Goal: Task Accomplishment & Management: Use online tool/utility

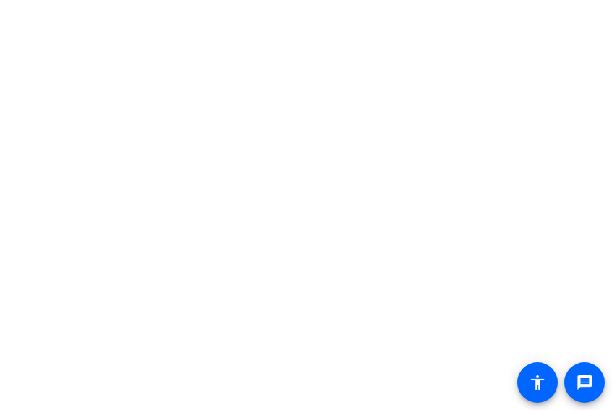
click at [612, 363] on html "message accessibility" at bounding box center [306, 205] width 612 height 410
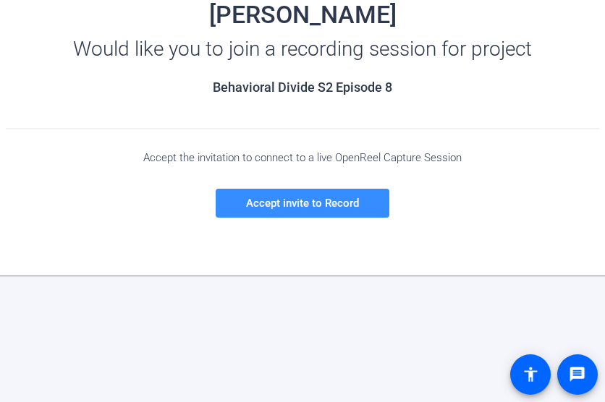
scroll to position [217, 0]
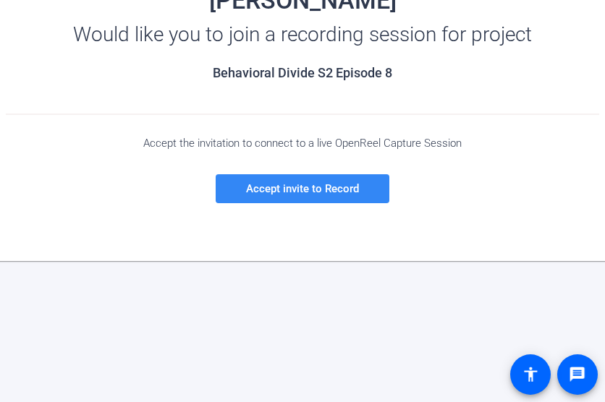
click at [333, 190] on span "Accept invite to Record" at bounding box center [302, 188] width 113 height 13
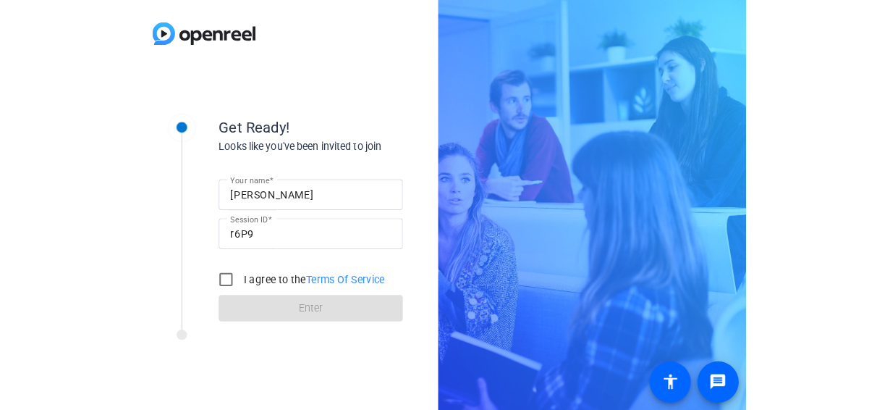
scroll to position [0, 0]
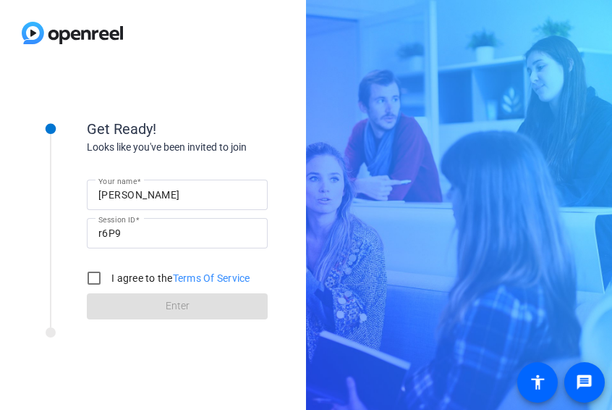
drag, startPoint x: 612, startPoint y: 409, endPoint x: 719, endPoint y: 394, distance: 108.8
click at [612, 394] on html "Press Alt+1 for screen-reader mode, Alt+0 to cancel Accessibility Screen-Reader…" at bounding box center [306, 205] width 612 height 410
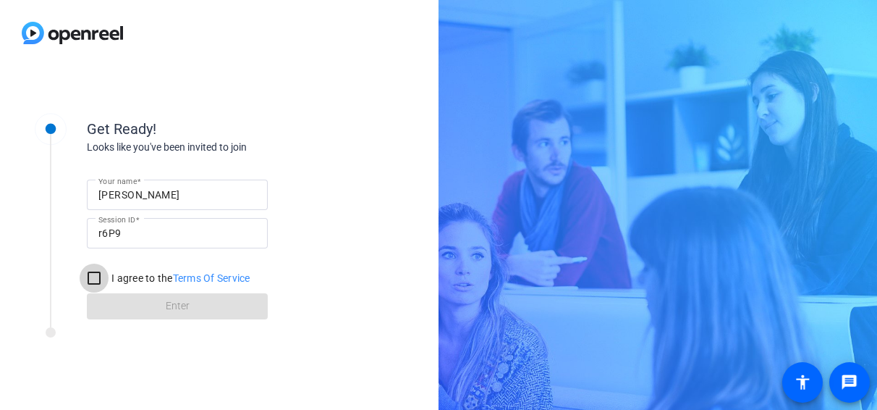
click at [98, 274] on input "I agree to the Terms Of Service" at bounding box center [94, 277] width 29 height 29
checkbox input "true"
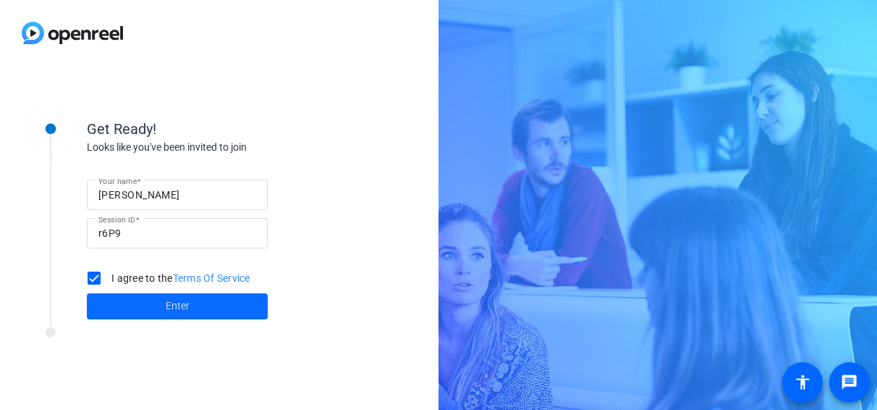
click at [161, 311] on span at bounding box center [177, 306] width 181 height 35
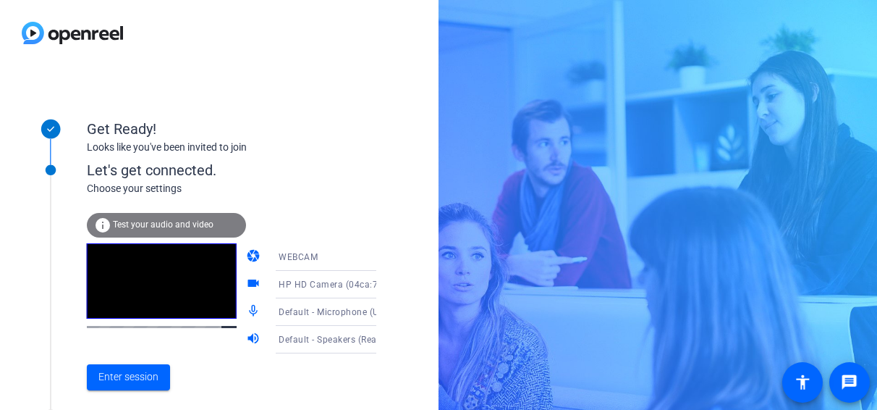
click at [387, 311] on icon at bounding box center [390, 313] width 7 height 4
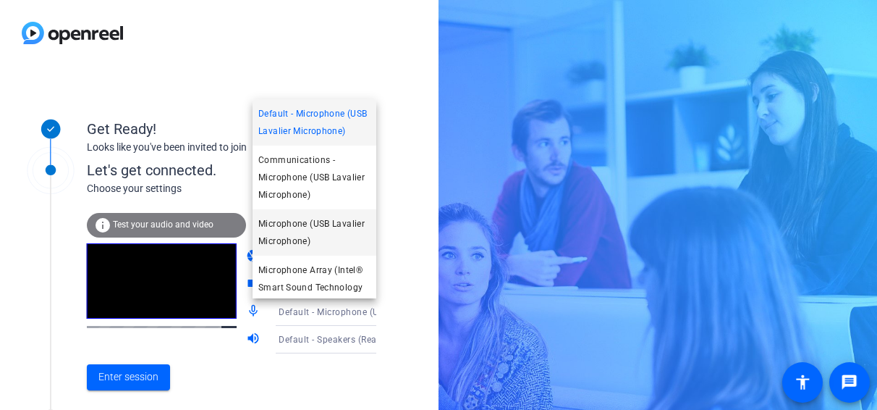
click at [314, 250] on span "Microphone (USB Lavalier Microphone)" at bounding box center [314, 232] width 112 height 35
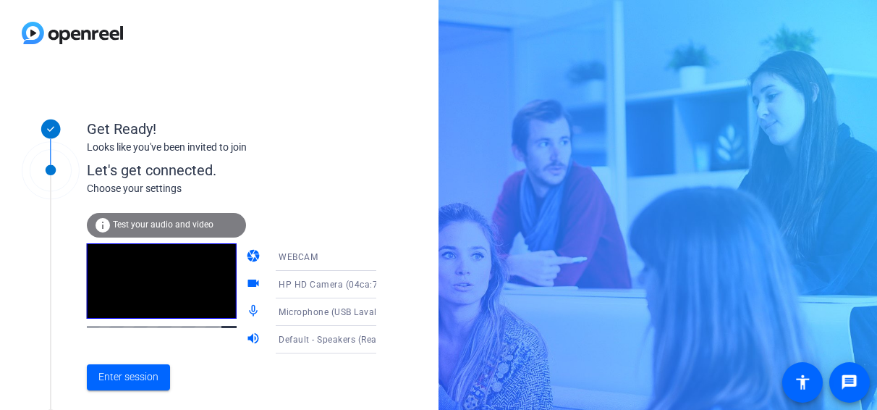
click at [382, 337] on icon at bounding box center [390, 339] width 17 height 17
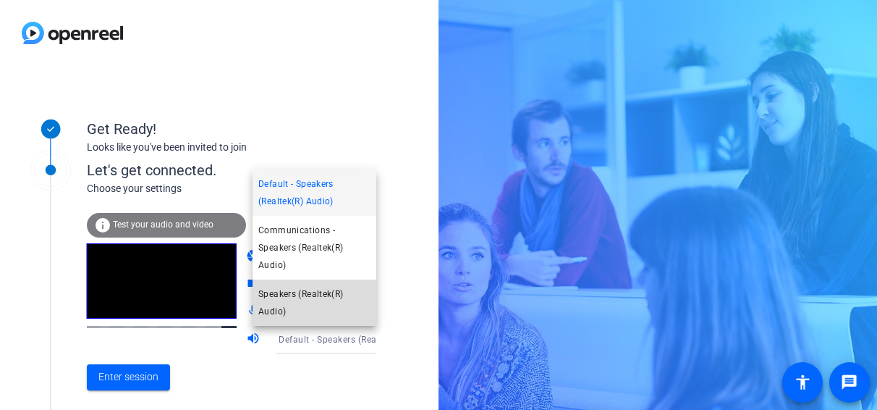
click at [292, 296] on span "Speakers (Realtek(R) Audio)" at bounding box center [314, 302] width 112 height 35
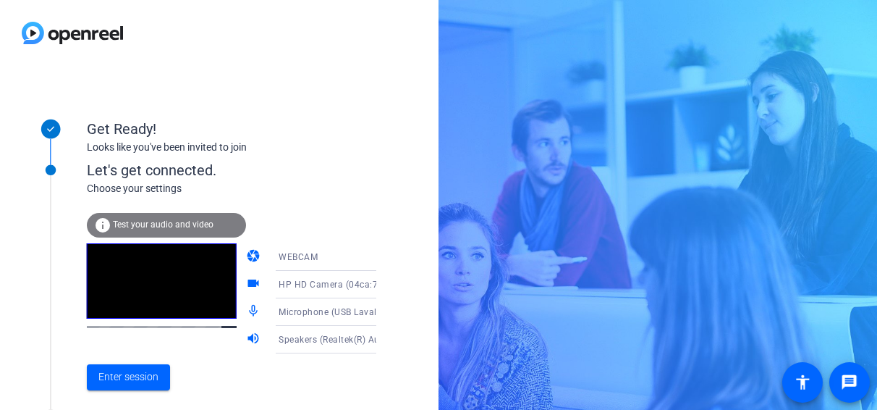
click at [382, 339] on icon at bounding box center [390, 339] width 17 height 17
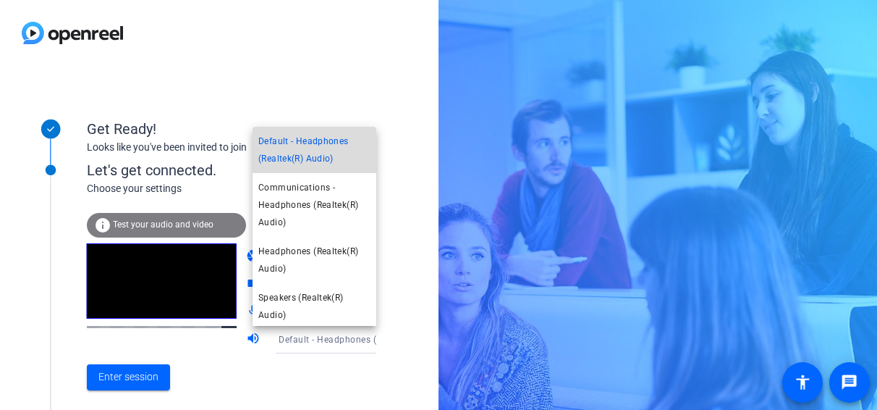
click at [318, 144] on span "Default - Headphones (Realtek(R) Audio)" at bounding box center [314, 149] width 112 height 35
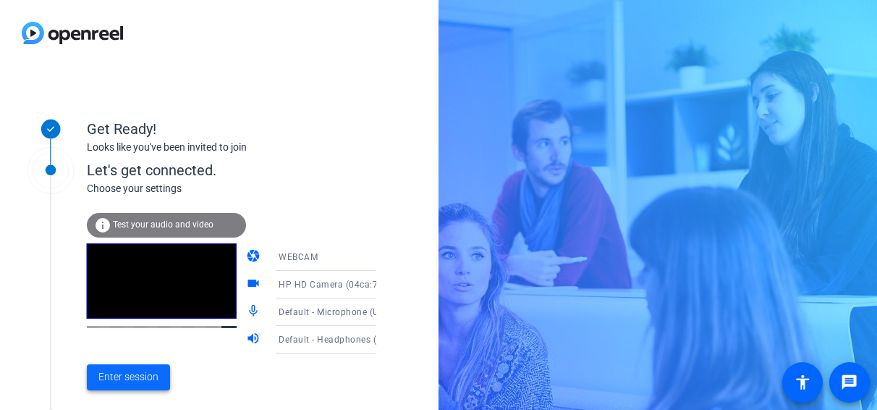
click at [122, 376] on span "Enter session" at bounding box center [128, 376] width 60 height 15
